Goal: Information Seeking & Learning: Check status

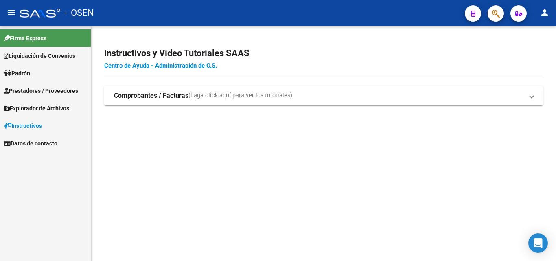
click at [498, 17] on icon "button" at bounding box center [496, 13] width 8 height 9
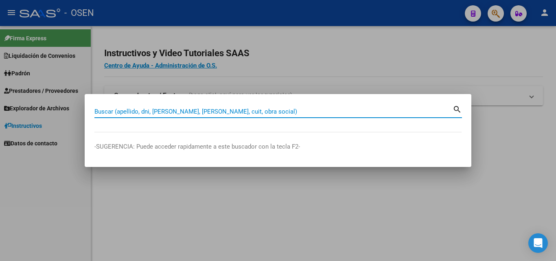
click at [210, 109] on input "Buscar (apellido, dni, [PERSON_NAME], [PERSON_NAME], cuit, obra social)" at bounding box center [273, 111] width 358 height 7
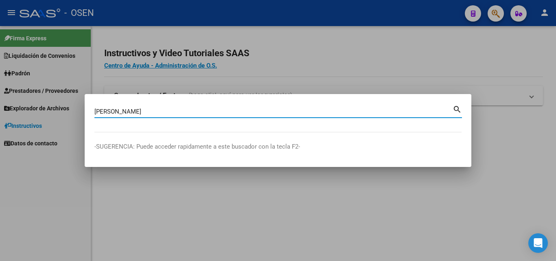
type input "[PERSON_NAME]"
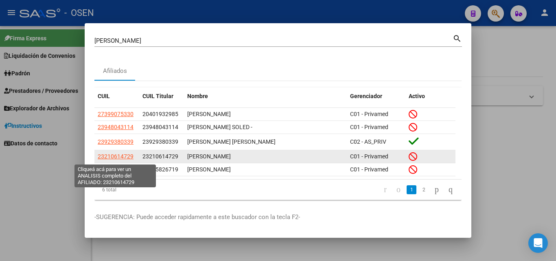
click at [122, 156] on span "23210614729" at bounding box center [116, 156] width 36 height 7
type textarea "23210614729"
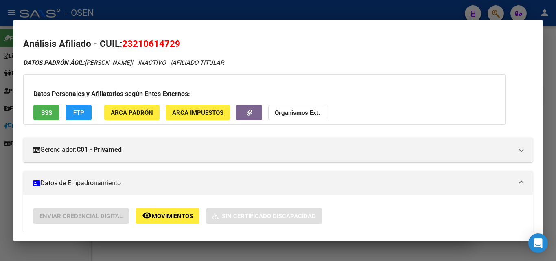
click at [134, 43] on span "23210614729" at bounding box center [151, 43] width 58 height 11
copy span "23210614729"
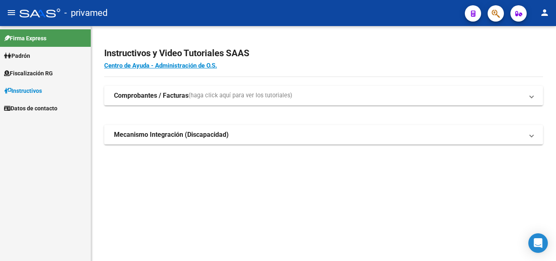
drag, startPoint x: 510, startPoint y: 7, endPoint x: 503, endPoint y: 9, distance: 6.8
click at [508, 7] on mat-toolbar "menu - privamed person" at bounding box center [278, 13] width 556 height 26
click at [502, 9] on button "button" at bounding box center [496, 13] width 16 height 16
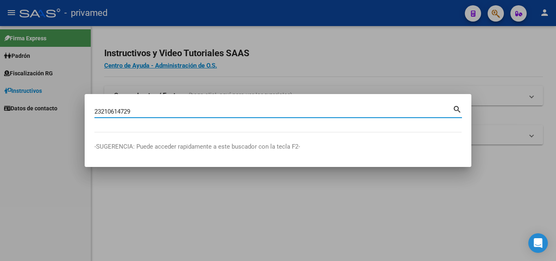
type input "23210614729"
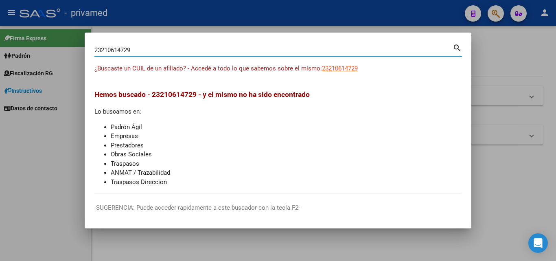
click at [495, 148] on div at bounding box center [278, 130] width 556 height 261
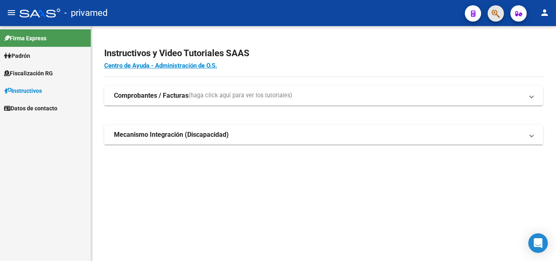
click at [498, 16] on icon "button" at bounding box center [496, 13] width 8 height 9
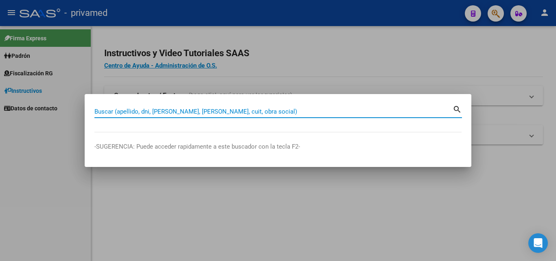
paste input "27381548746"
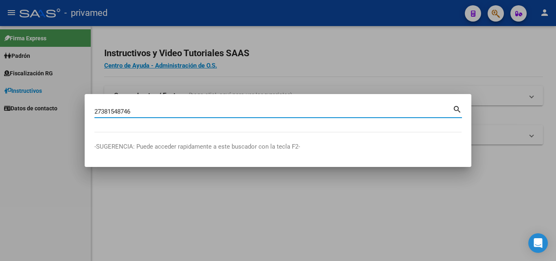
type input "27381548746"
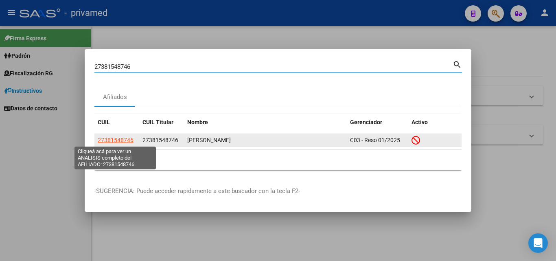
click at [118, 143] on span "27381548746" at bounding box center [116, 140] width 36 height 7
type textarea "27381548746"
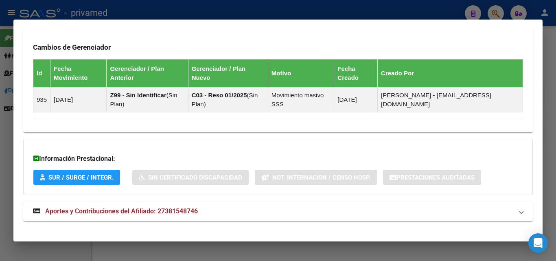
scroll to position [509, 0]
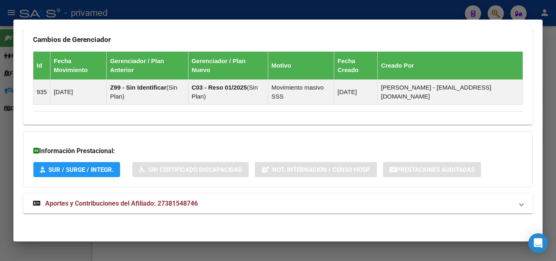
click at [210, 209] on mat-expansion-panel-header "Aportes y Contribuciones del Afiliado: 27381548746" at bounding box center [278, 204] width 510 height 20
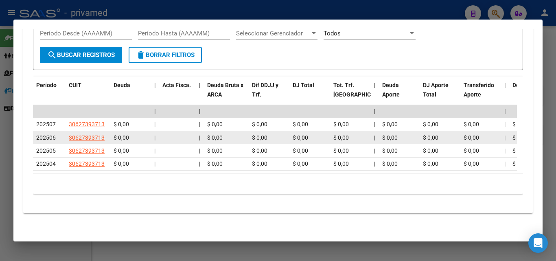
scroll to position [799, 0]
